Goal: Task Accomplishment & Management: Use online tool/utility

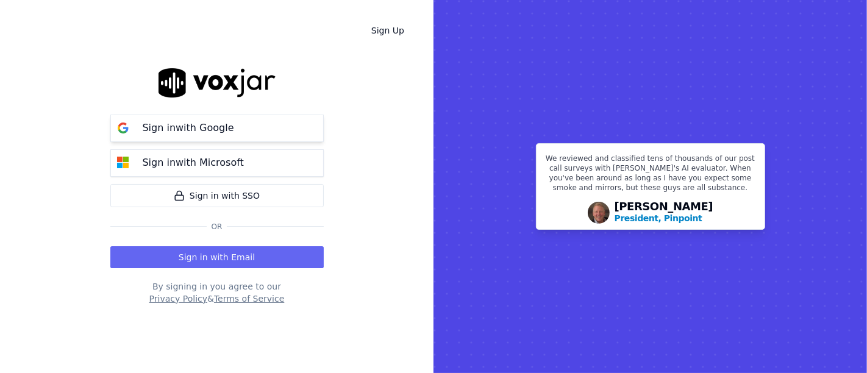
click at [218, 126] on p "Sign in with Google" at bounding box center [188, 128] width 91 height 15
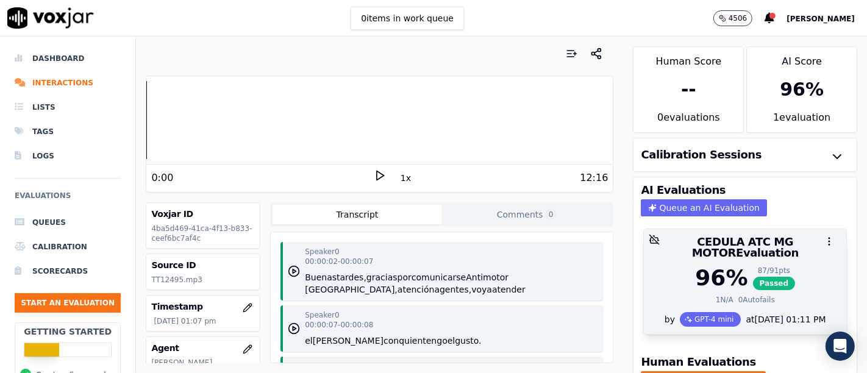
click at [754, 277] on span "Passed" at bounding box center [774, 283] width 43 height 13
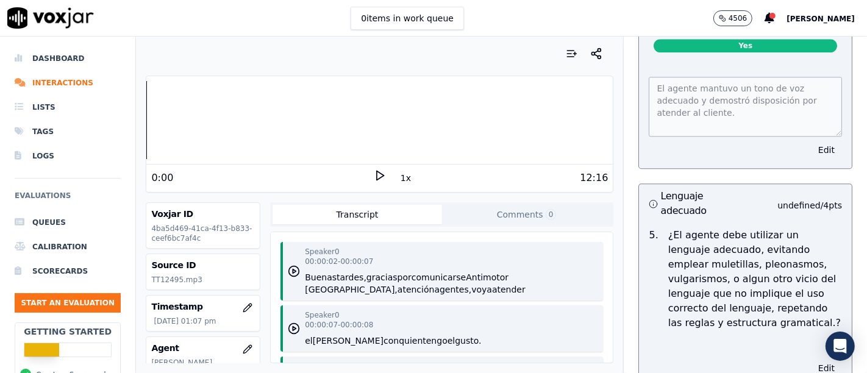
scroll to position [2781, 0]
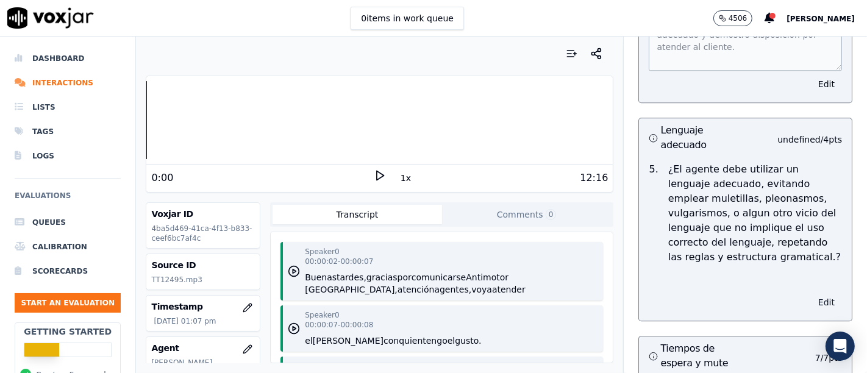
click at [811, 294] on button "Edit" at bounding box center [826, 302] width 31 height 17
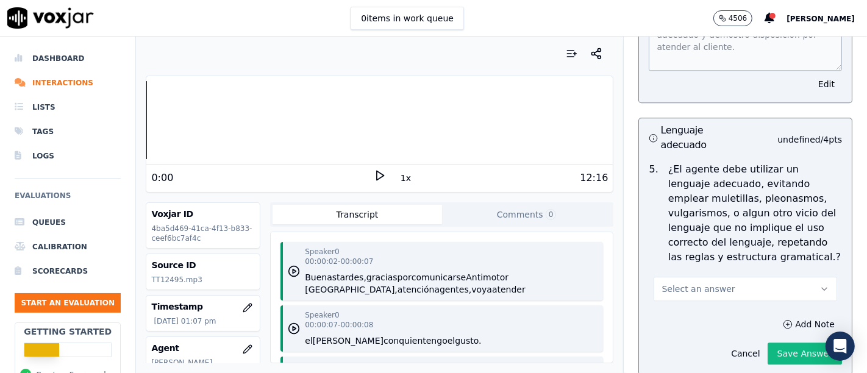
click at [710, 277] on button "Select an answer" at bounding box center [746, 289] width 184 height 24
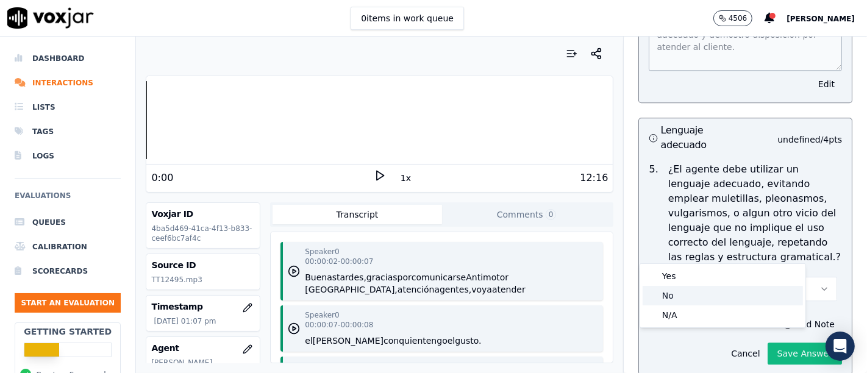
click at [690, 293] on div "No" at bounding box center [723, 296] width 160 height 20
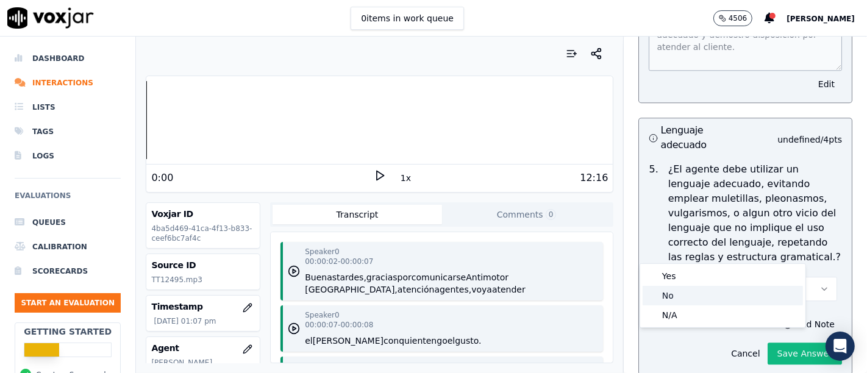
click at [690, 293] on div "No" at bounding box center [723, 296] width 160 height 20
click at [689, 293] on div "No" at bounding box center [723, 296] width 160 height 20
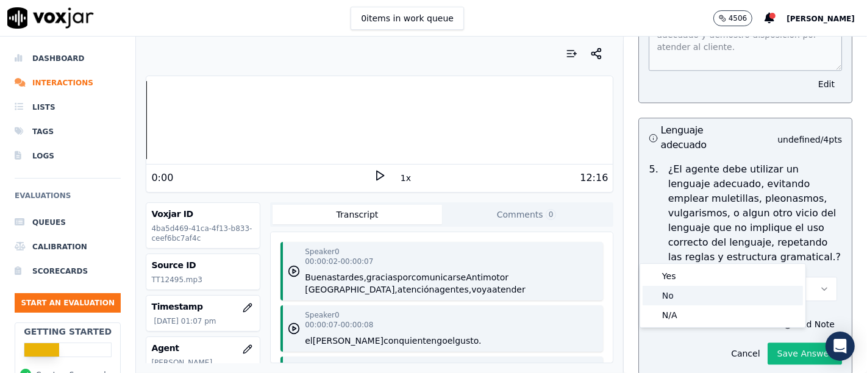
click at [689, 293] on div "No" at bounding box center [723, 296] width 160 height 20
click at [688, 293] on div "No" at bounding box center [723, 296] width 160 height 20
click at [685, 293] on div "No" at bounding box center [723, 296] width 160 height 20
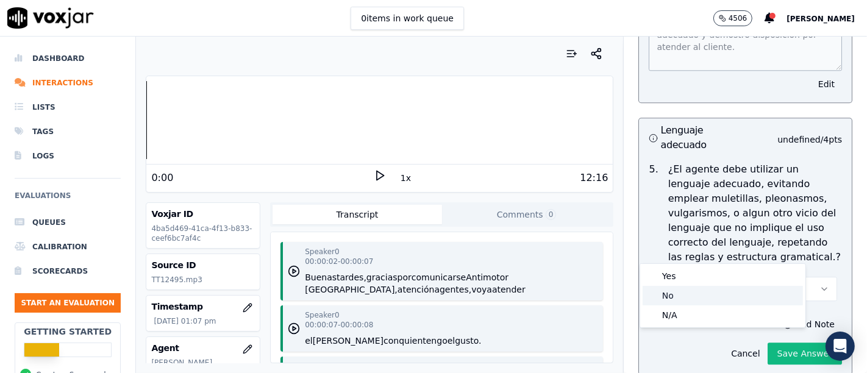
click at [683, 295] on div "No" at bounding box center [723, 296] width 160 height 20
click at [680, 309] on div "N/A" at bounding box center [723, 316] width 160 height 20
